Goal: Task Accomplishment & Management: Manage account settings

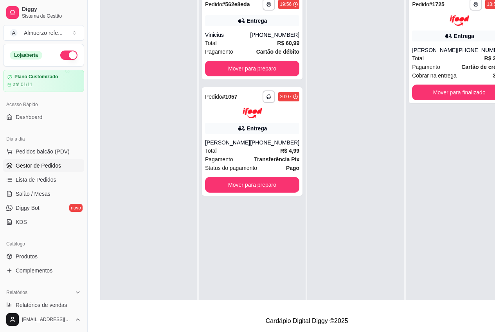
scroll to position [22, 0]
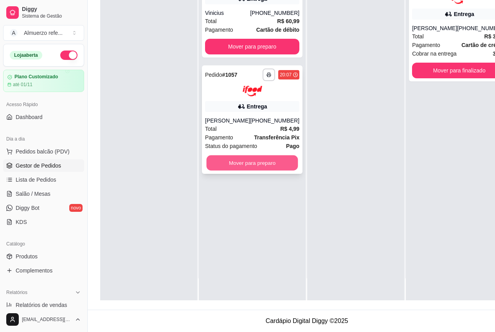
click at [259, 160] on button "Mover para preparo" at bounding box center [253, 162] width 92 height 15
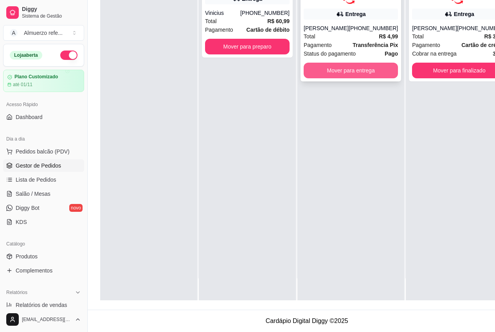
click at [342, 63] on button "Mover para entrega" at bounding box center [351, 71] width 94 height 16
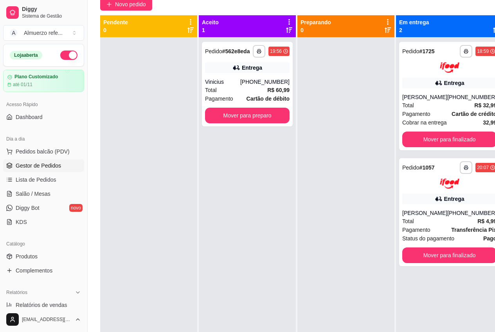
scroll to position [86, 0]
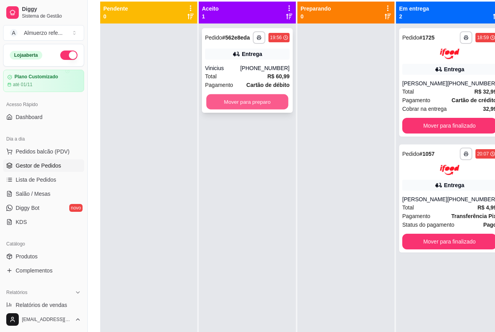
click at [253, 101] on button "Mover para preparo" at bounding box center [247, 101] width 82 height 15
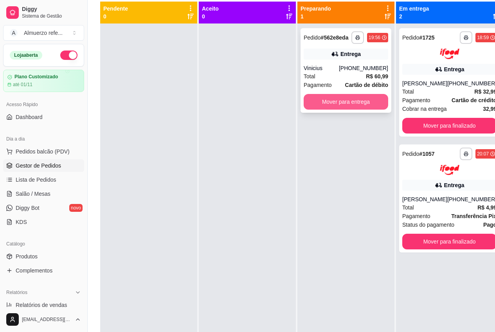
click at [326, 103] on button "Mover para entrega" at bounding box center [346, 102] width 85 height 16
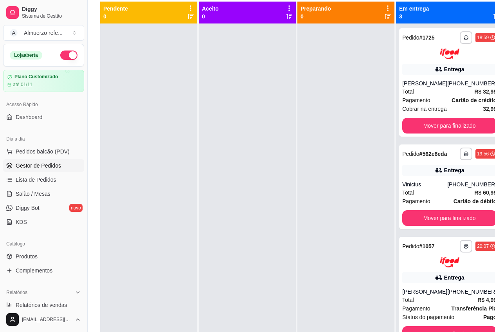
click at [243, 161] on div at bounding box center [247, 189] width 97 height 332
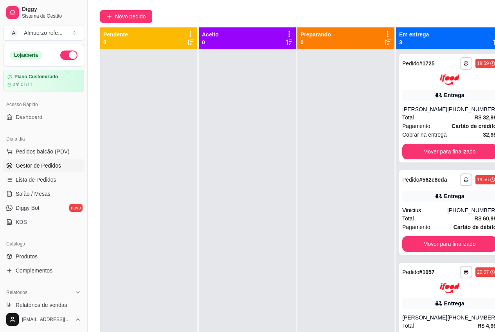
scroll to position [47, 0]
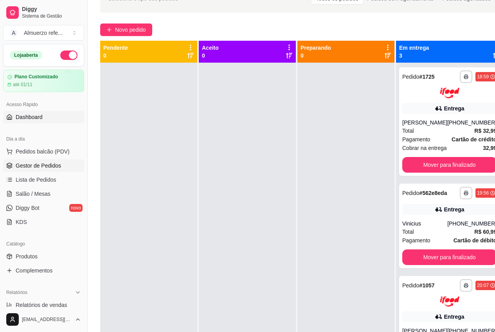
click at [40, 116] on span "Dashboard" at bounding box center [29, 117] width 27 height 8
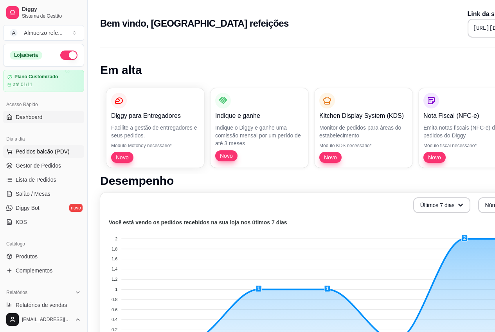
click at [40, 153] on span "Pedidos balcão (PDV)" at bounding box center [43, 152] width 54 height 8
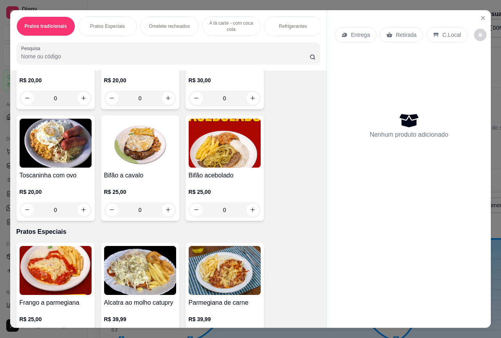
scroll to position [117, 0]
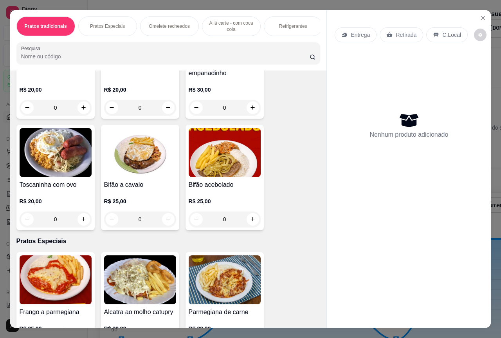
click at [243, 149] on img at bounding box center [225, 152] width 72 height 49
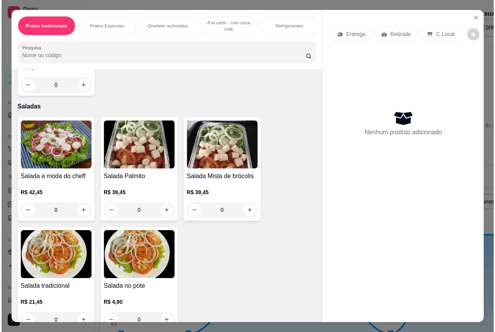
scroll to position [1410, 0]
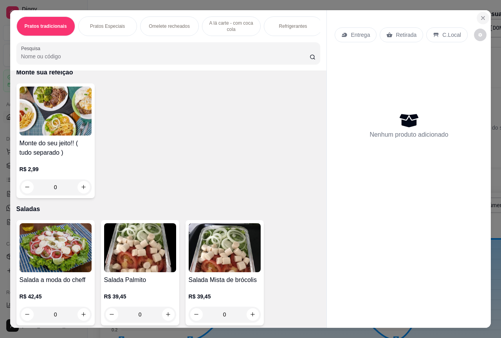
click at [480, 15] on icon "Close" at bounding box center [483, 18] width 6 height 6
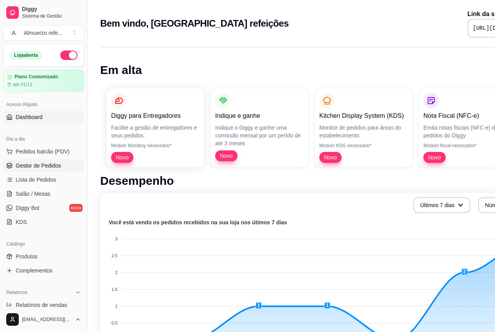
click at [39, 165] on span "Gestor de Pedidos" at bounding box center [38, 166] width 45 height 8
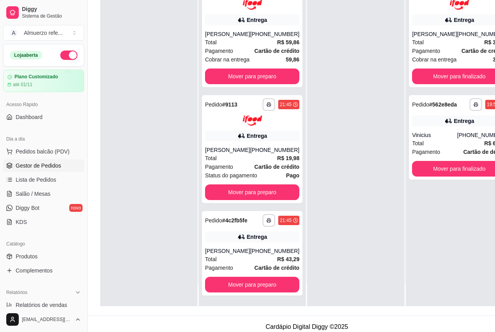
scroll to position [125, 0]
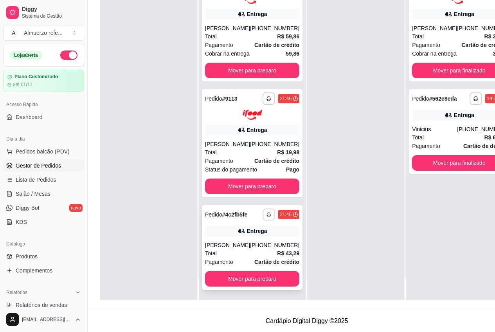
click at [267, 212] on icon "button" at bounding box center [269, 214] width 5 height 5
click at [231, 239] on button "IMPRESSORA" at bounding box center [238, 242] width 57 height 13
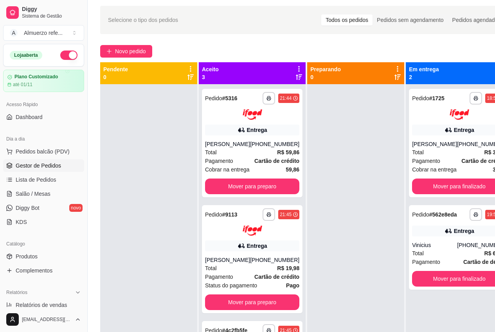
scroll to position [8, 0]
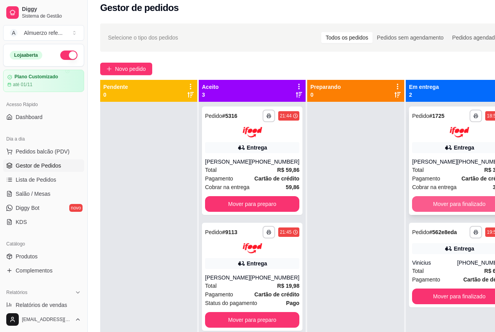
click at [434, 205] on button "Mover para finalizado" at bounding box center [459, 204] width 94 height 16
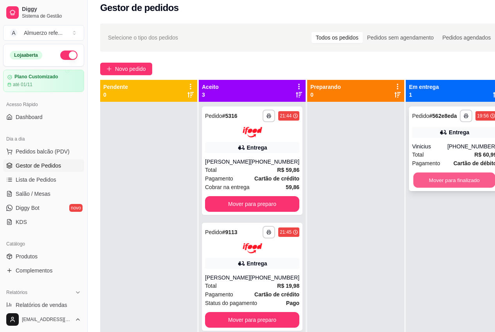
click at [447, 176] on button "Mover para finalizado" at bounding box center [454, 180] width 82 height 15
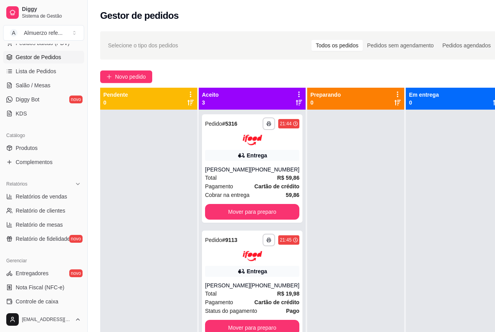
scroll to position [0, 0]
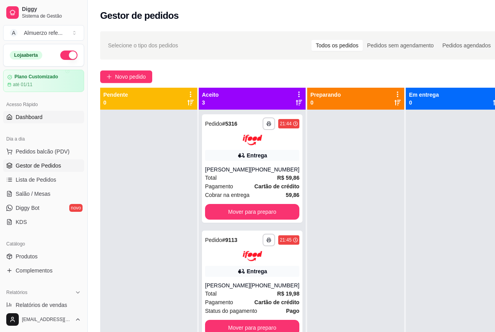
click at [36, 117] on span "Dashboard" at bounding box center [29, 117] width 27 height 8
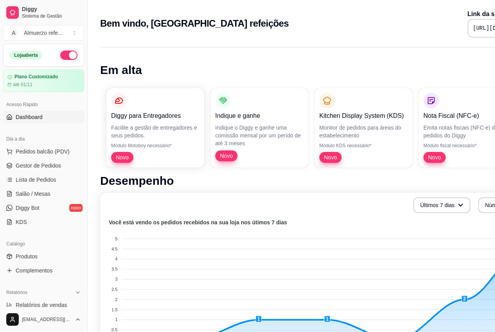
click at [256, 149] on div "Indique e ganhe Indique o Diggy e ganhe uma comissão mensal por um perído de at…" at bounding box center [259, 127] width 88 height 69
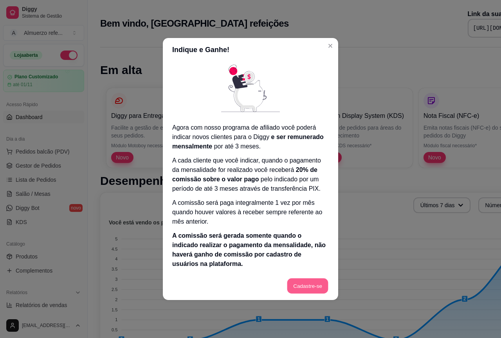
click at [305, 287] on button "Cadastre-se" at bounding box center [307, 285] width 41 height 15
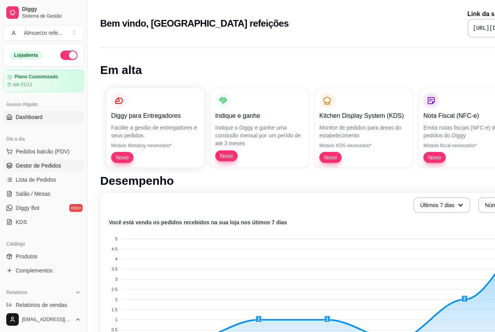
click at [35, 165] on span "Gestor de Pedidos" at bounding box center [38, 166] width 45 height 8
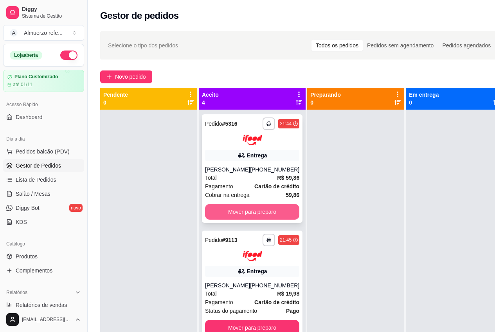
click at [236, 212] on button "Mover para preparo" at bounding box center [252, 212] width 94 height 16
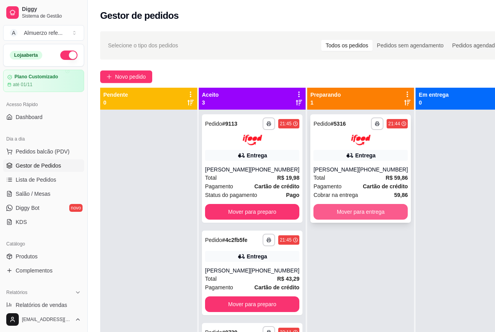
click at [333, 212] on button "Mover para entrega" at bounding box center [361, 212] width 94 height 16
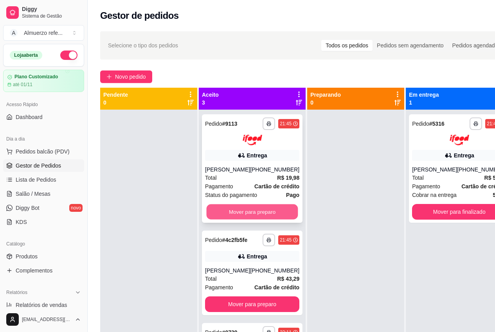
click at [241, 219] on button "Mover para preparo" at bounding box center [253, 211] width 92 height 15
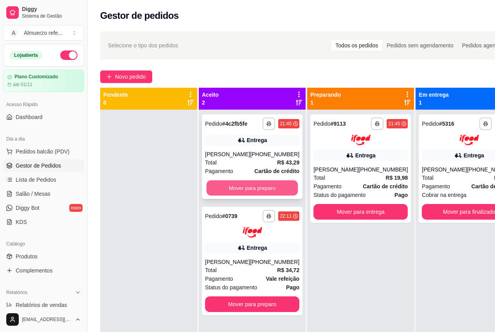
click at [253, 190] on button "Mover para preparo" at bounding box center [253, 188] width 92 height 15
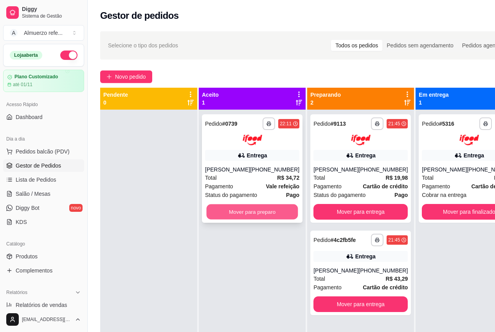
click at [257, 213] on button "Mover para preparo" at bounding box center [253, 211] width 92 height 15
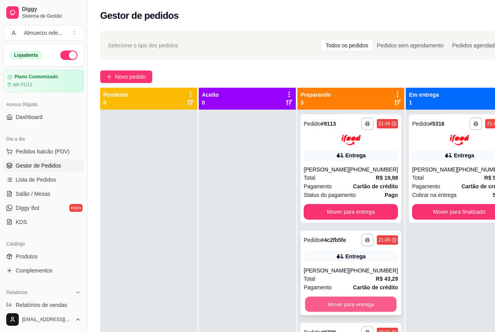
click at [341, 304] on button "Mover para entrega" at bounding box center [351, 303] width 92 height 15
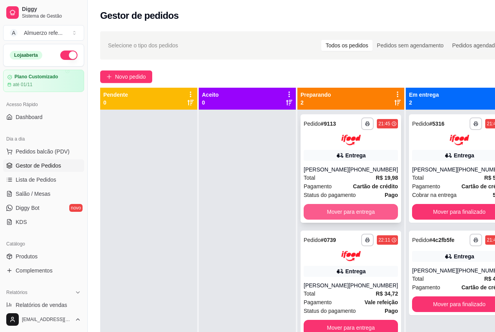
click at [348, 213] on button "Mover para entrega" at bounding box center [351, 212] width 94 height 16
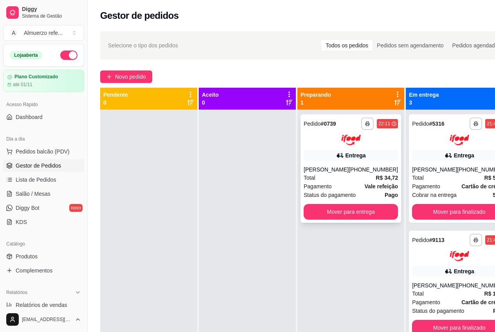
click at [331, 179] on div "Total R$ 34,72" at bounding box center [351, 177] width 94 height 9
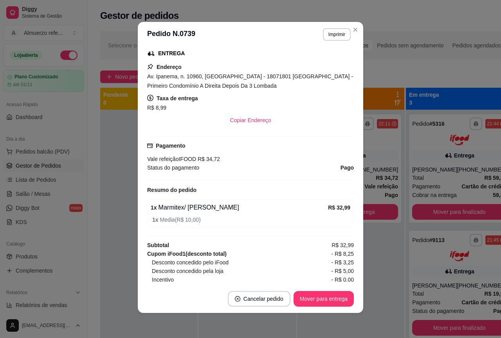
scroll to position [175, 0]
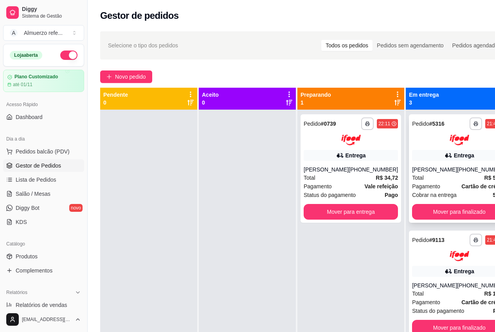
click at [454, 155] on div "Entrega" at bounding box center [464, 156] width 20 height 8
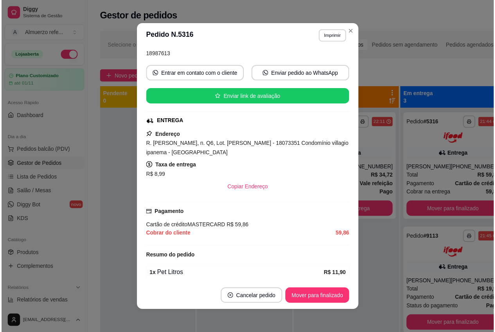
scroll to position [196, 0]
